Goal: Use online tool/utility: Utilize a website feature to perform a specific function

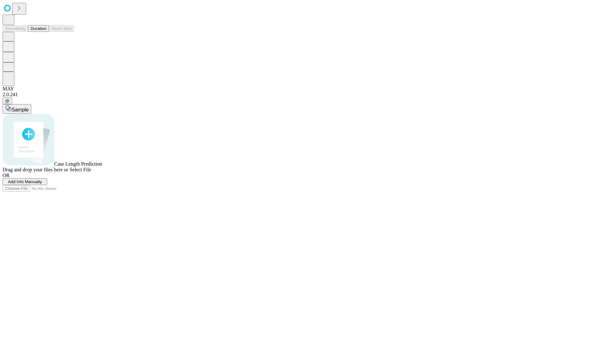
click at [47, 32] on button "Duration" at bounding box center [38, 28] width 21 height 7
click at [91, 172] on span "Select File" at bounding box center [80, 169] width 22 height 5
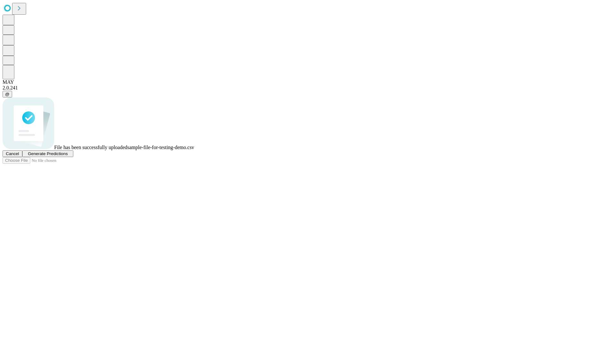
click at [68, 156] on span "Generate Predictions" at bounding box center [48, 153] width 40 height 5
